Goal: Information Seeking & Learning: Get advice/opinions

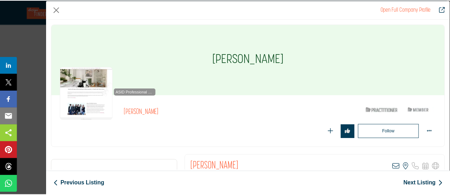
scroll to position [15178, 0]
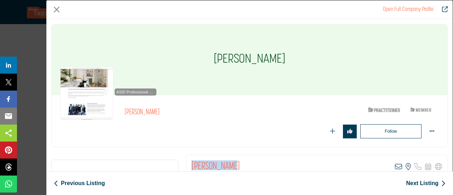
drag, startPoint x: 195, startPoint y: 165, endPoint x: 228, endPoint y: 165, distance: 33.3
click at [228, 165] on div "[PERSON_NAME] View email address of this listing View the location of this list…" at bounding box center [316, 167] width 261 height 24
copy h2 "[PERSON_NAME]"
click at [55, 7] on button "Close" at bounding box center [56, 9] width 11 height 11
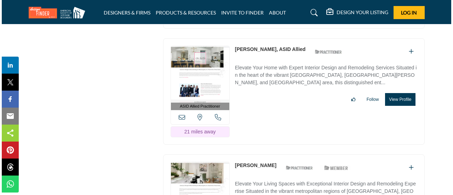
scroll to position [15284, 0]
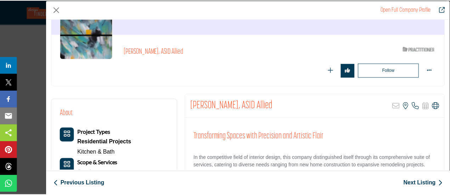
scroll to position [71, 0]
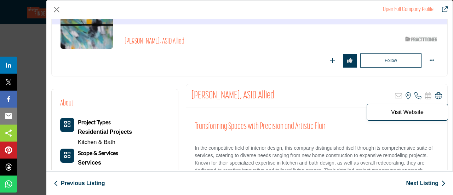
click at [436, 97] on icon "Company Data Modal" at bounding box center [438, 95] width 7 height 7
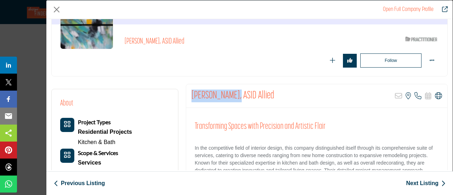
drag, startPoint x: 190, startPoint y: 92, endPoint x: 225, endPoint y: 94, distance: 35.4
click at [225, 94] on div "[PERSON_NAME], ASID Allied Sorry, but this listing is on a subscription plan wh…" at bounding box center [316, 96] width 261 height 24
copy h2 "[PERSON_NAME]"
click at [59, 7] on button "Close" at bounding box center [56, 9] width 11 height 11
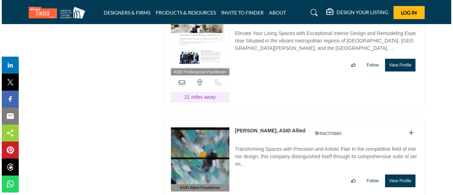
scroll to position [15426, 0]
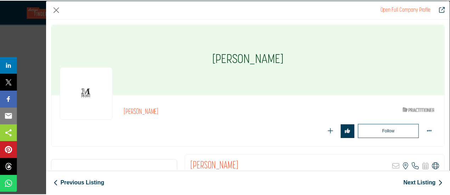
scroll to position [35, 0]
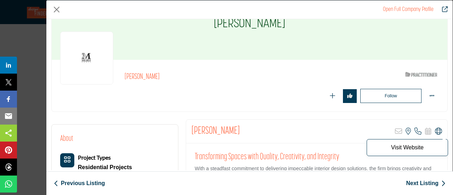
click at [435, 131] on icon "Company Data Modal" at bounding box center [438, 131] width 7 height 7
click at [55, 10] on button "Close" at bounding box center [56, 9] width 11 height 11
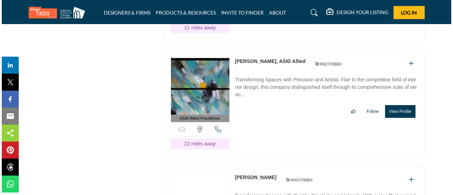
scroll to position [15497, 0]
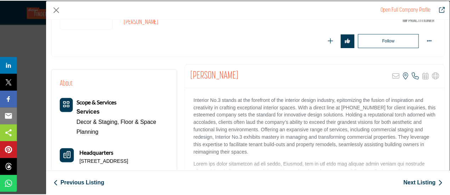
scroll to position [106, 0]
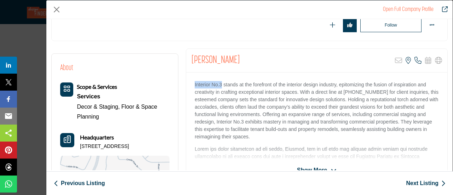
drag, startPoint x: 193, startPoint y: 86, endPoint x: 221, endPoint y: 86, distance: 27.6
click at [221, 86] on div "Interior No.3 stands at the forefront of the interior design industry, epitomiz…" at bounding box center [316, 117] width 261 height 89
copy p "Interior No.3"
drag, startPoint x: 193, startPoint y: 61, endPoint x: 227, endPoint y: 64, distance: 34.2
click at [227, 64] on div "[PERSON_NAME] Sorry, but this listing is on a subscription plan which does not …" at bounding box center [316, 61] width 261 height 24
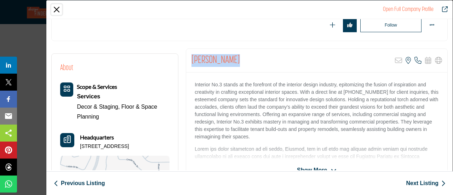
click at [53, 6] on button "Close" at bounding box center [56, 9] width 11 height 11
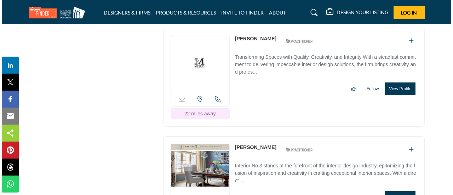
scroll to position [15638, 0]
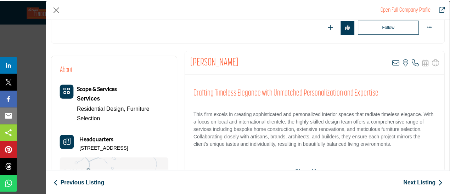
scroll to position [106, 0]
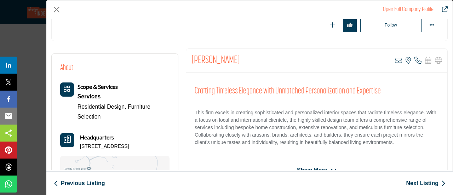
drag, startPoint x: 189, startPoint y: 57, endPoint x: 242, endPoint y: 63, distance: 53.0
click at [242, 63] on div "[PERSON_NAME] View email address of this listing View the location of this list…" at bounding box center [316, 61] width 261 height 24
copy h2 "[PERSON_NAME]"
click at [60, 7] on button "Close" at bounding box center [56, 9] width 11 height 11
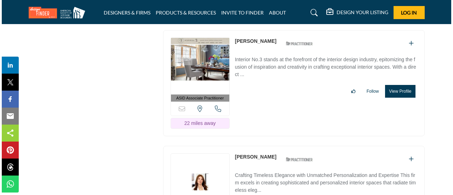
scroll to position [15745, 0]
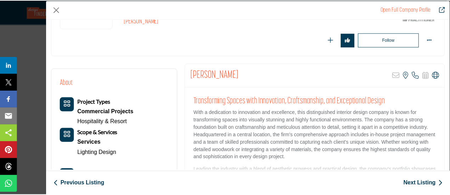
scroll to position [106, 0]
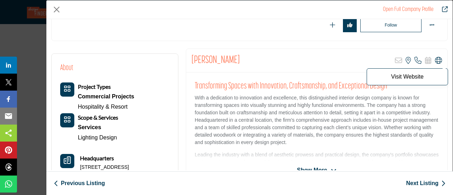
click at [436, 59] on icon "Company Data Modal" at bounding box center [438, 60] width 7 height 7
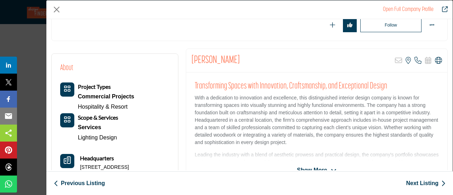
drag, startPoint x: 192, startPoint y: 58, endPoint x: 246, endPoint y: 60, distance: 54.2
click at [246, 60] on div "[PERSON_NAME] Sorry, but this listing is on a subscription plan which does not …" at bounding box center [316, 61] width 261 height 24
copy h2 "[PERSON_NAME]"
click at [54, 11] on button "Close" at bounding box center [56, 9] width 11 height 11
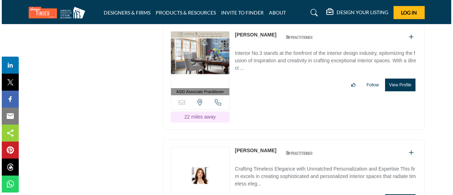
scroll to position [15851, 0]
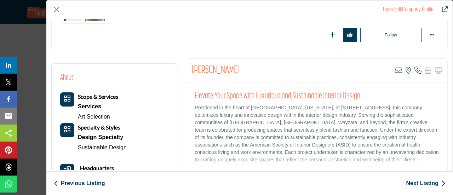
scroll to position [106, 0]
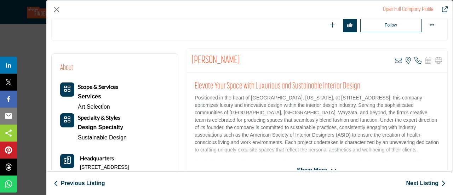
drag, startPoint x: 191, startPoint y: 61, endPoint x: 246, endPoint y: 59, distance: 55.3
click at [246, 59] on div "[PERSON_NAME] View email address of this listing View the location of this list…" at bounding box center [316, 61] width 261 height 24
copy h2 "[PERSON_NAME]"
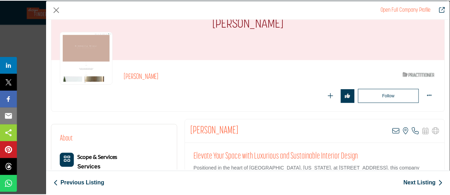
scroll to position [35, 0]
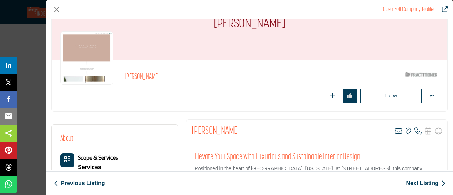
copy h2 "[PERSON_NAME]"
click at [58, 7] on button "Close" at bounding box center [56, 9] width 11 height 11
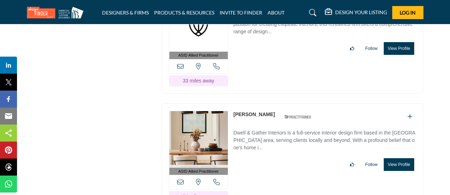
scroll to position [16913, 0]
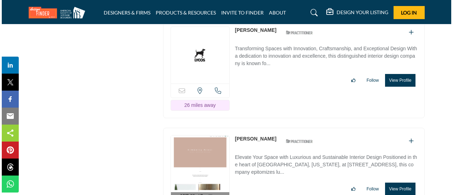
scroll to position [15993, 0]
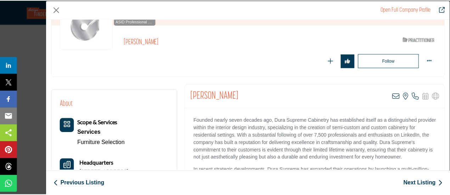
scroll to position [71, 0]
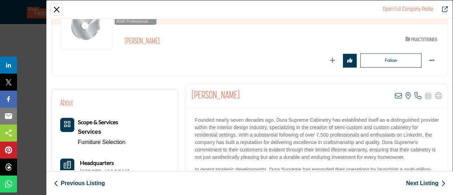
click at [54, 10] on button "Close" at bounding box center [56, 9] width 11 height 11
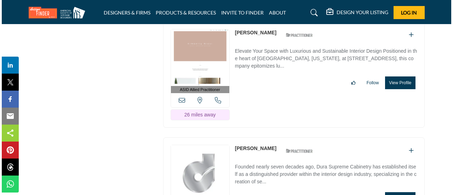
scroll to position [16099, 0]
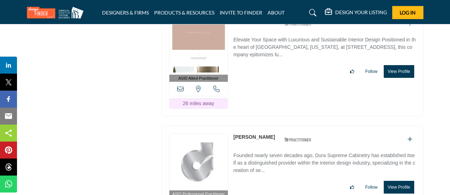
drag, startPoint x: 396, startPoint y: 138, endPoint x: 382, endPoint y: 136, distance: 14.0
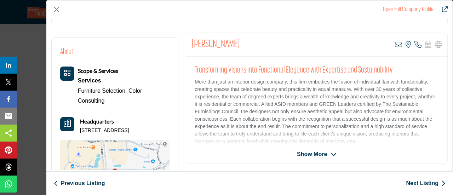
scroll to position [106, 0]
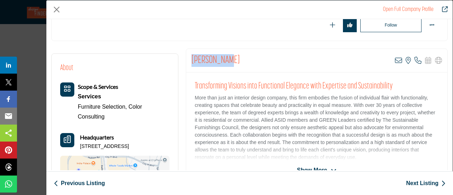
drag, startPoint x: 189, startPoint y: 61, endPoint x: 226, endPoint y: 61, distance: 37.2
click at [226, 61] on div "[PERSON_NAME] View email address of this listing View the location of this list…" at bounding box center [316, 61] width 261 height 24
copy h2 "[PERSON_NAME]"
click at [317, 166] on span "Show More" at bounding box center [312, 170] width 30 height 8
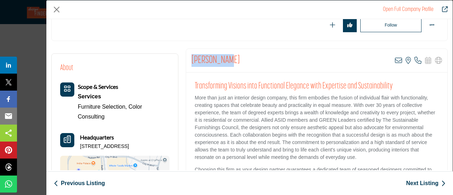
drag, startPoint x: 190, startPoint y: 56, endPoint x: 228, endPoint y: 56, distance: 37.9
click at [228, 56] on div "[PERSON_NAME] View email address of this listing View the location of this list…" at bounding box center [316, 61] width 261 height 24
copy h2 "[PERSON_NAME]"
click at [56, 11] on button "Close" at bounding box center [56, 9] width 11 height 11
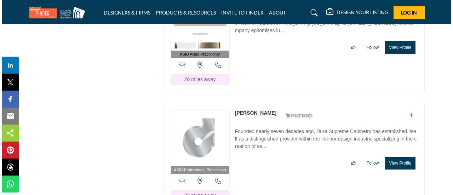
scroll to position [16205, 0]
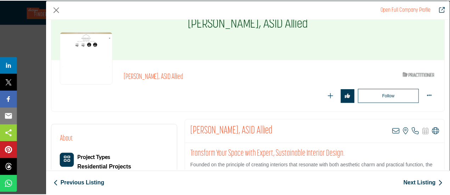
scroll to position [71, 0]
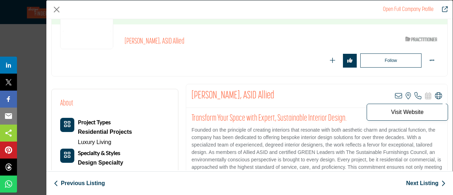
click at [437, 95] on icon "Company Data Modal" at bounding box center [438, 95] width 7 height 7
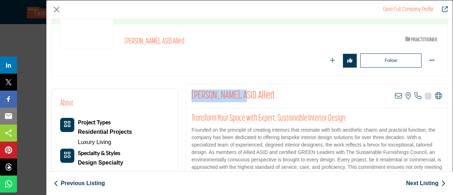
drag, startPoint x: 190, startPoint y: 97, endPoint x: 243, endPoint y: 100, distance: 52.8
click at [243, 100] on div "[PERSON_NAME], ASID Allied View email address of this listing View the location…" at bounding box center [316, 96] width 261 height 24
copy h2 "[PERSON_NAME]"
click at [59, 6] on button "Close" at bounding box center [56, 9] width 11 height 11
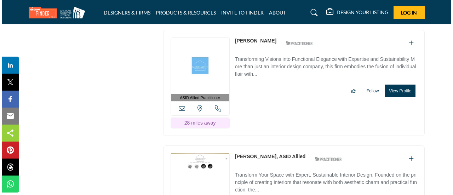
scroll to position [16347, 0]
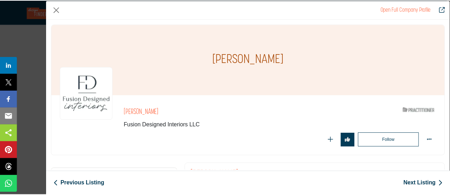
scroll to position [71, 0]
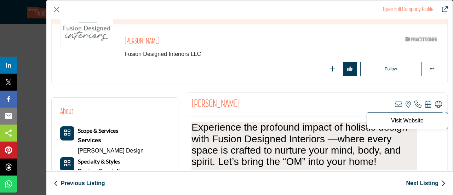
click at [436, 103] on icon "Company Data Modal" at bounding box center [438, 104] width 7 height 7
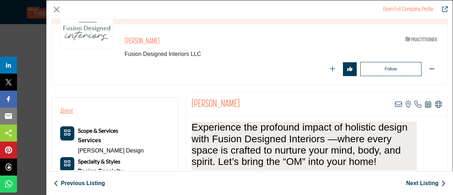
click at [195, 100] on h2 "[PERSON_NAME]" at bounding box center [216, 104] width 49 height 13
drag, startPoint x: 190, startPoint y: 100, endPoint x: 247, endPoint y: 105, distance: 57.9
click at [247, 105] on div "[PERSON_NAME] View email address of this listing View the location of this list…" at bounding box center [316, 105] width 261 height 24
click at [57, 8] on button "Close" at bounding box center [56, 9] width 11 height 11
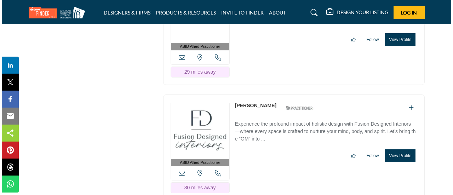
scroll to position [16488, 0]
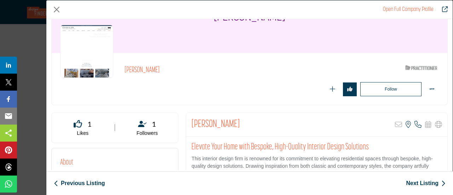
scroll to position [71, 0]
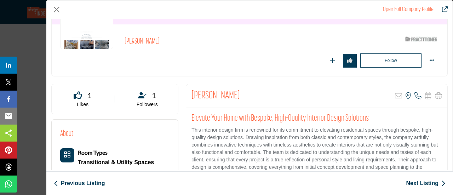
drag, startPoint x: 190, startPoint y: 97, endPoint x: 247, endPoint y: 99, distance: 56.7
click at [247, 99] on div "[PERSON_NAME] Sorry, but this listing is on a subscription plan which does not …" at bounding box center [316, 96] width 261 height 24
click at [59, 7] on button "Close" at bounding box center [56, 9] width 11 height 11
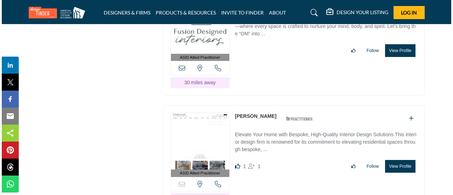
scroll to position [16594, 0]
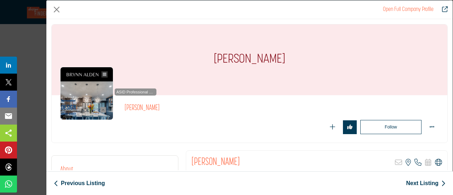
click at [437, 161] on icon "Company Data Modal" at bounding box center [438, 162] width 7 height 7
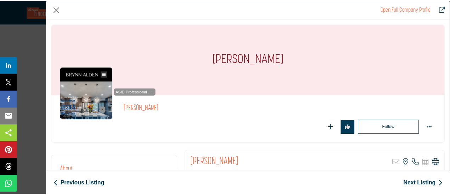
scroll to position [106, 0]
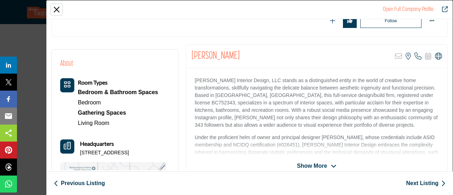
click at [57, 8] on button "Close" at bounding box center [56, 9] width 11 height 11
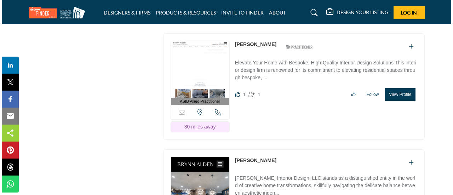
scroll to position [16665, 0]
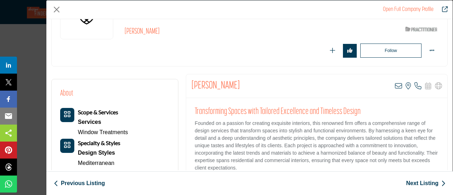
scroll to position [106, 0]
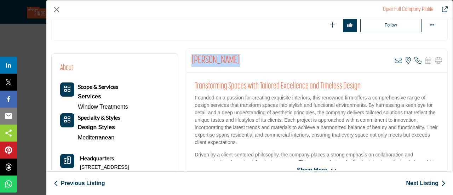
drag, startPoint x: 190, startPoint y: 60, endPoint x: 251, endPoint y: 60, distance: 60.9
click at [251, 60] on div "[PERSON_NAME] View email address of this listing View the location of this list…" at bounding box center [316, 61] width 261 height 24
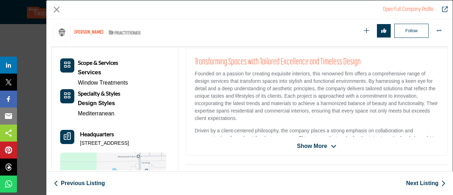
scroll to position [170, 0]
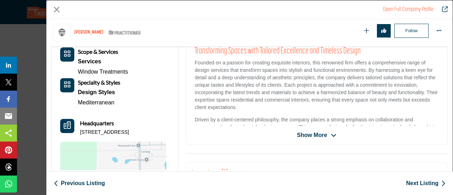
click at [302, 136] on span "Show More" at bounding box center [312, 135] width 30 height 8
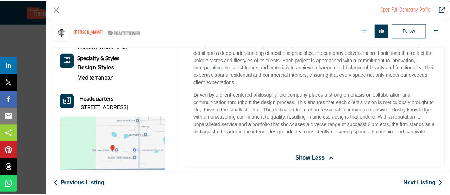
scroll to position [205, 0]
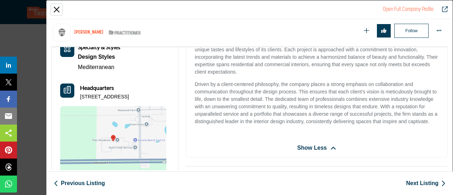
click at [57, 10] on button "Close" at bounding box center [56, 9] width 11 height 11
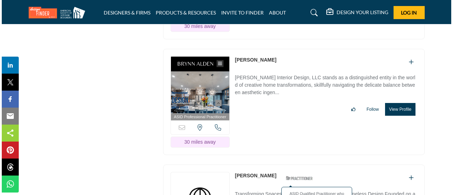
scroll to position [16771, 0]
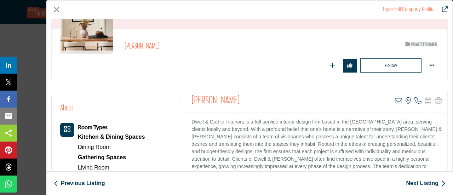
scroll to position [71, 0]
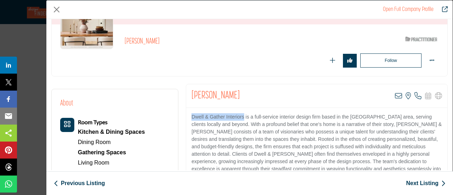
drag, startPoint x: 191, startPoint y: 118, endPoint x: 242, endPoint y: 119, distance: 51.3
click at [242, 119] on p "Dwell & Gather Interiors is a full-service interior design firm based in the [G…" at bounding box center [317, 146] width 251 height 67
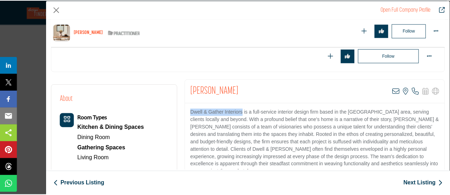
scroll to position [170, 0]
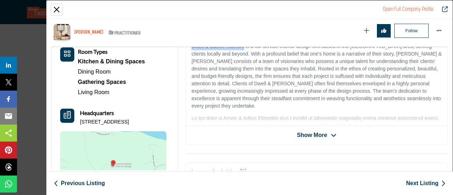
click at [59, 10] on button "Close" at bounding box center [56, 9] width 11 height 11
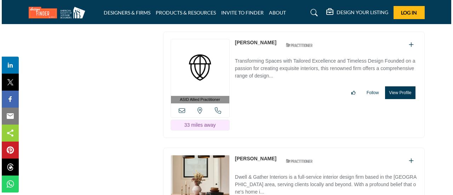
scroll to position [16913, 0]
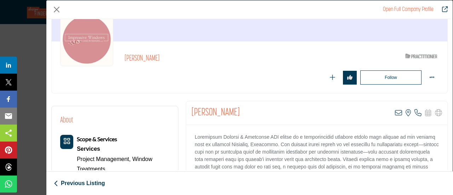
scroll to position [71, 0]
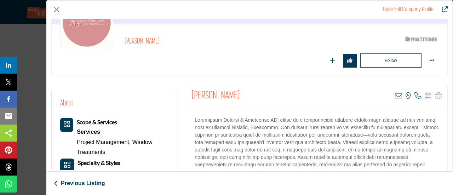
drag, startPoint x: 192, startPoint y: 96, endPoint x: 258, endPoint y: 95, distance: 66.6
click at [258, 95] on div "[PERSON_NAME] View email address of this listing View the location of this list…" at bounding box center [316, 96] width 261 height 24
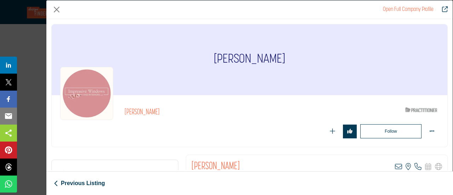
scroll to position [71, 0]
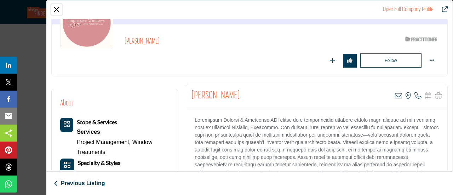
click at [60, 11] on button "Close" at bounding box center [56, 9] width 11 height 11
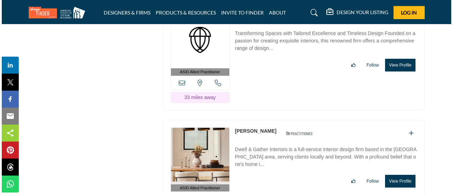
scroll to position [16913, 0]
